Goal: Task Accomplishment & Management: Manage account settings

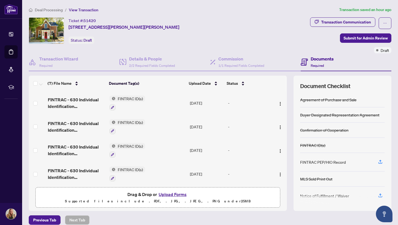
click at [171, 193] on button "Upload Forms" at bounding box center [172, 194] width 31 height 7
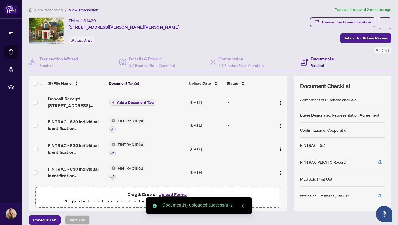
click at [179, 193] on button "Upload Forms" at bounding box center [172, 194] width 31 height 7
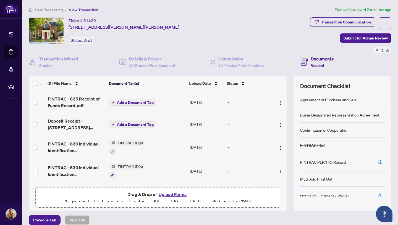
click at [135, 101] on span "Add a Document Tag" at bounding box center [135, 103] width 37 height 4
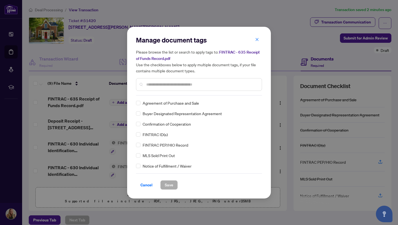
click at [157, 86] on input "text" at bounding box center [201, 85] width 111 height 6
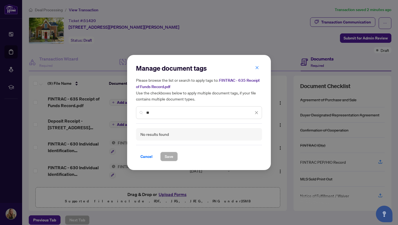
type input "*"
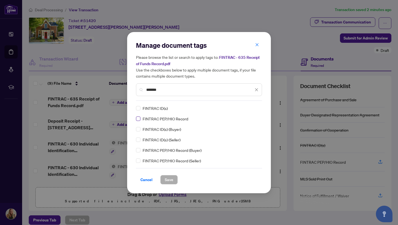
type input "*******"
click at [172, 181] on span "Save" at bounding box center [169, 179] width 9 height 9
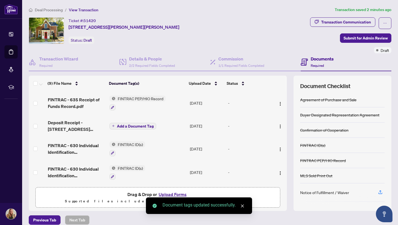
click at [141, 125] on span "Add a Document Tag" at bounding box center [135, 126] width 37 height 4
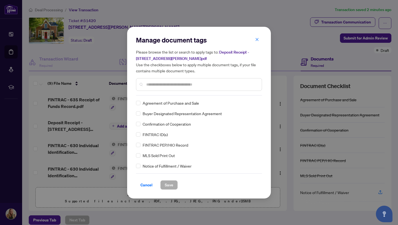
click at [153, 96] on div "Manage document tags Please browse the list or search to apply tags to: Deposit…" at bounding box center [199, 113] width 126 height 154
click at [153, 86] on input "text" at bounding box center [201, 85] width 111 height 6
type input "*******"
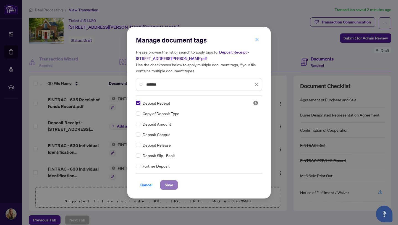
click at [170, 185] on span "Save" at bounding box center [169, 185] width 9 height 9
